Goal: Task Accomplishment & Management: Use online tool/utility

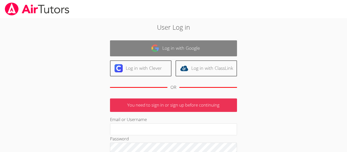
click at [124, 46] on link "Log in with Google" at bounding box center [173, 48] width 127 height 16
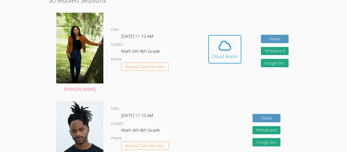
scroll to position [105, 0]
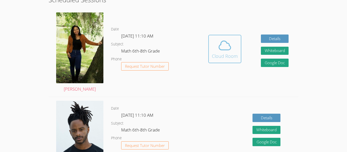
click at [226, 51] on icon at bounding box center [225, 45] width 14 height 14
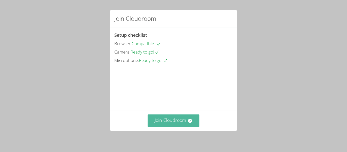
click at [178, 119] on button "Join Cloudroom" at bounding box center [174, 121] width 52 height 12
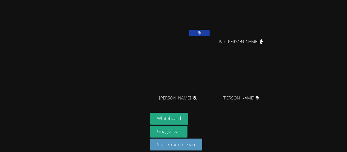
click at [326, 2] on div "Jeremy Lamb Pax Holloran Pax Holloran Harper Kirby Harper Kirby Ezequiel Zacari…" at bounding box center [173, 76] width 347 height 152
click at [195, 31] on button at bounding box center [199, 33] width 20 height 6
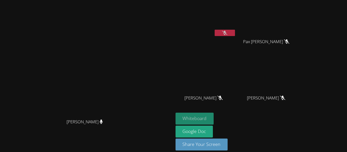
click at [214, 118] on button "Whiteboard" at bounding box center [195, 119] width 38 height 12
click at [228, 34] on icon at bounding box center [224, 33] width 5 height 4
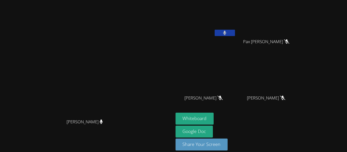
click at [227, 34] on icon at bounding box center [224, 33] width 3 height 4
click at [235, 36] on button at bounding box center [225, 33] width 20 height 6
click at [236, 29] on video at bounding box center [206, 19] width 61 height 34
click at [235, 34] on button at bounding box center [225, 33] width 20 height 6
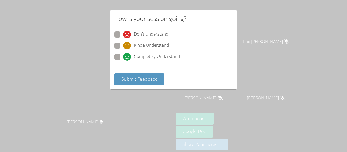
click at [123, 50] on span at bounding box center [123, 50] width 0 height 0
click at [123, 47] on input "Kinda Understand" at bounding box center [125, 45] width 4 height 4
radio input "true"
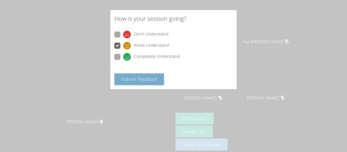
click at [131, 75] on button "Submit Feedback" at bounding box center [139, 79] width 50 height 12
